Goal: Transaction & Acquisition: Purchase product/service

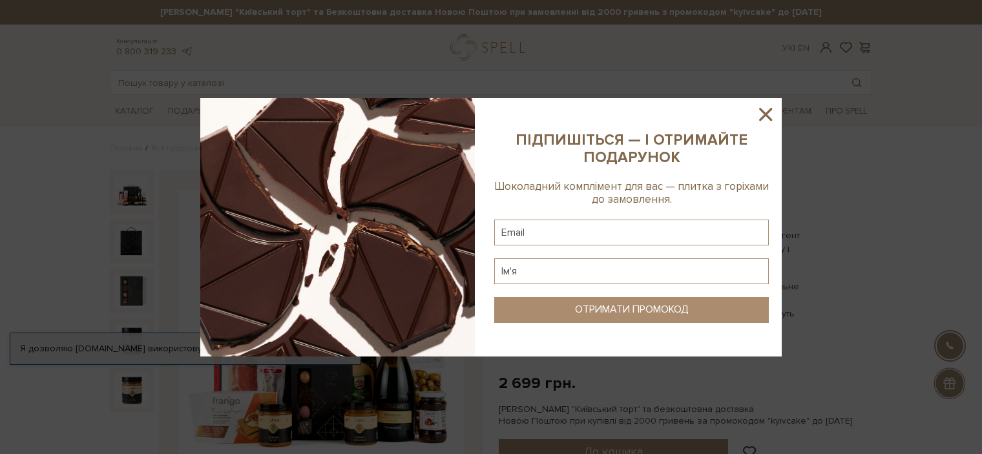
click at [768, 119] on icon at bounding box center [766, 114] width 22 height 22
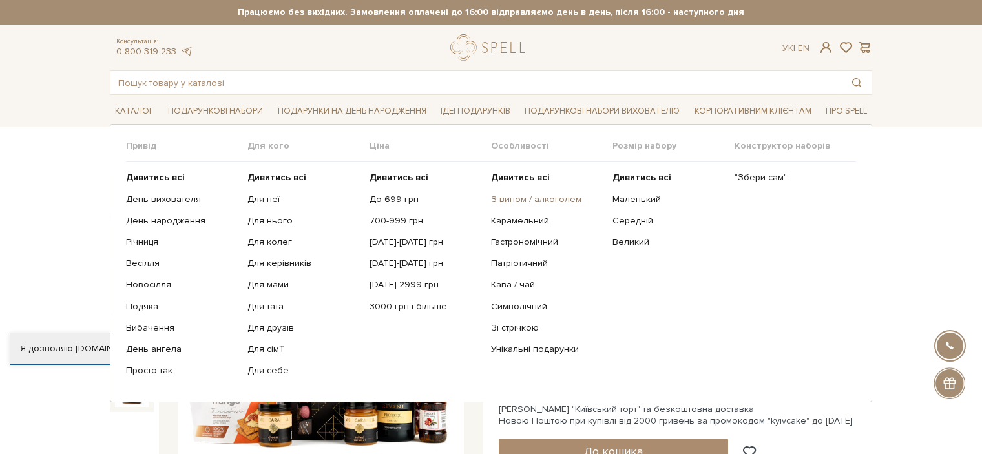
click at [512, 200] on link "З вином / алкоголем" at bounding box center [547, 200] width 112 height 12
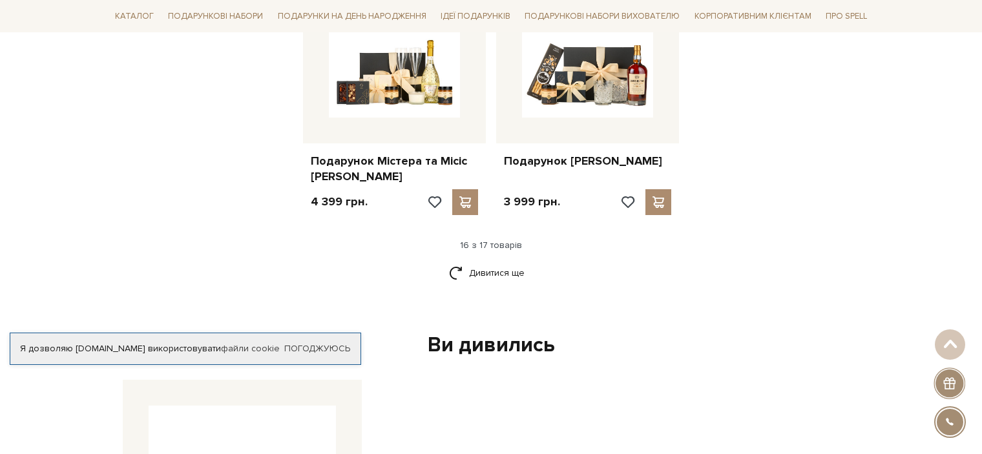
scroll to position [1664, 0]
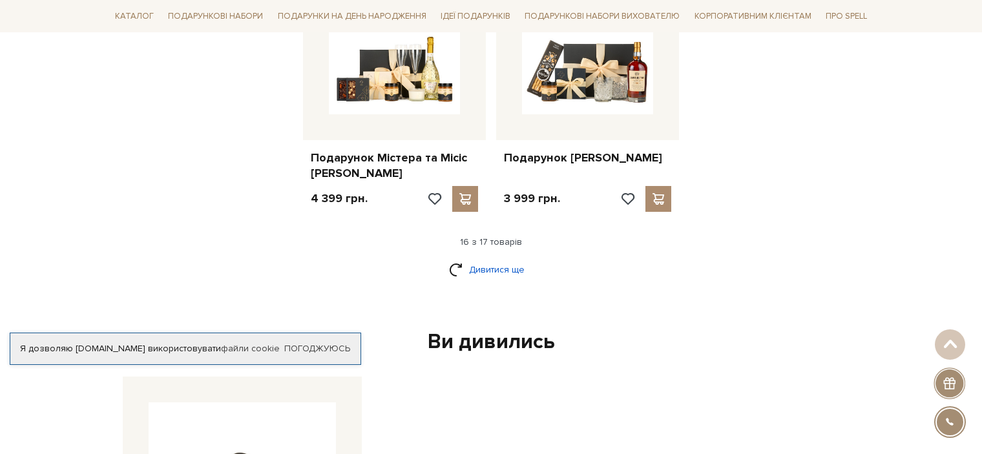
click at [472, 258] on link "Дивитися ще" at bounding box center [491, 269] width 84 height 23
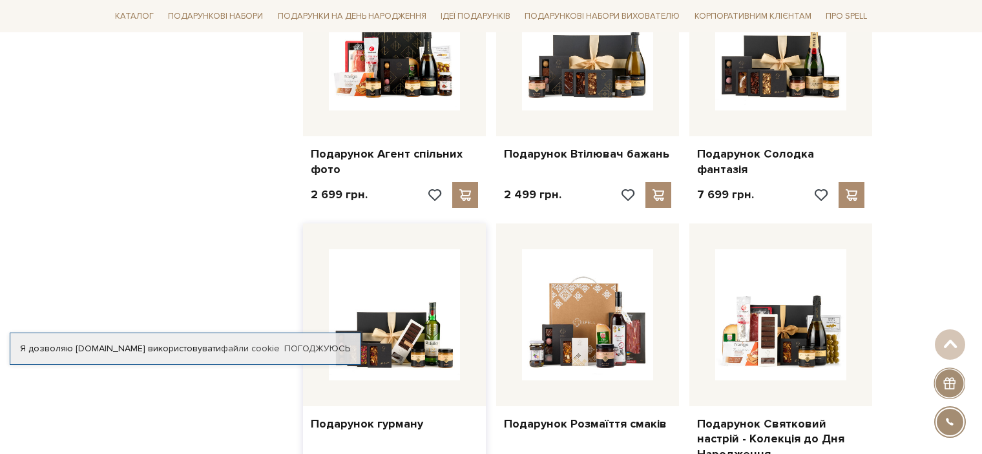
scroll to position [1106, 0]
